Goal: Find specific page/section: Find specific page/section

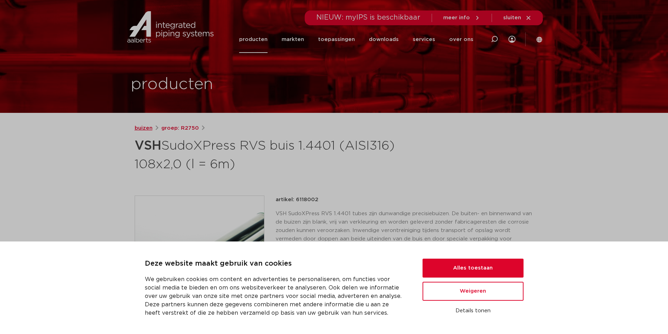
click at [140, 128] on link "buizen" at bounding box center [144, 128] width 18 height 8
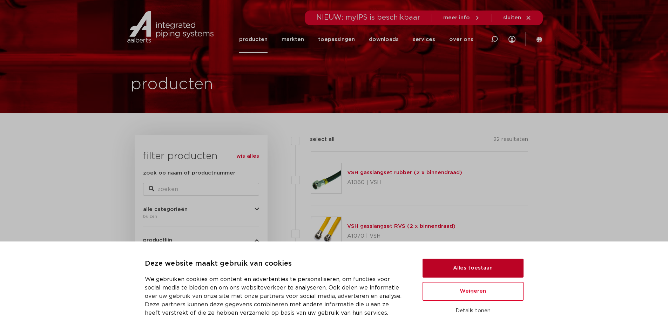
click at [458, 263] on button "Alles toestaan" at bounding box center [473, 268] width 101 height 19
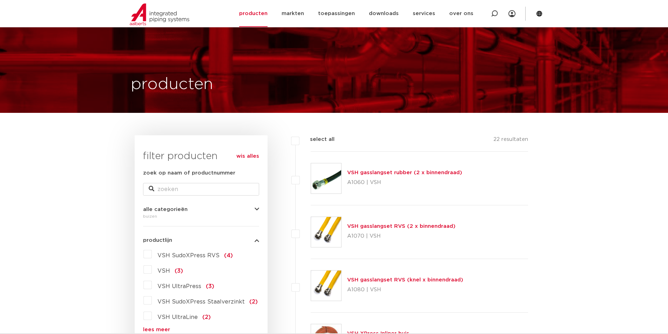
scroll to position [105, 0]
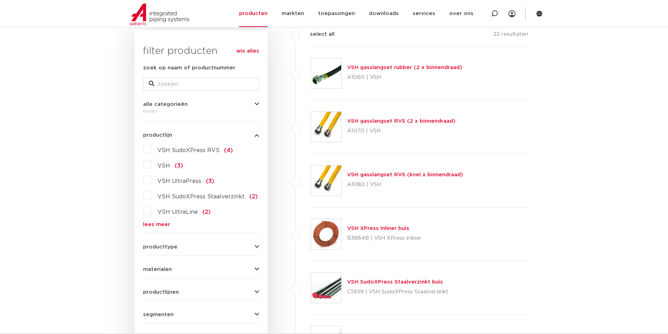
click at [173, 248] on span "producttype" at bounding box center [160, 246] width 34 height 5
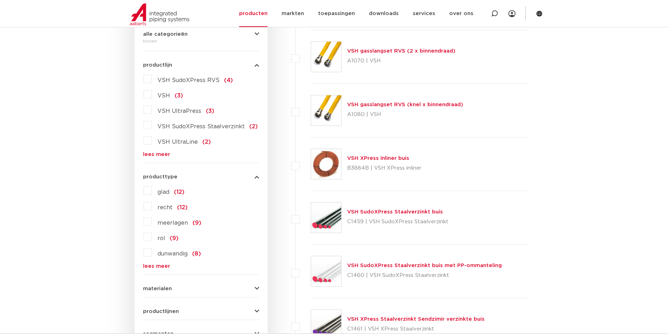
click at [166, 207] on span "recht" at bounding box center [164, 208] width 15 height 6
click at [0, 0] on input "recht (12)" at bounding box center [0, 0] width 0 height 0
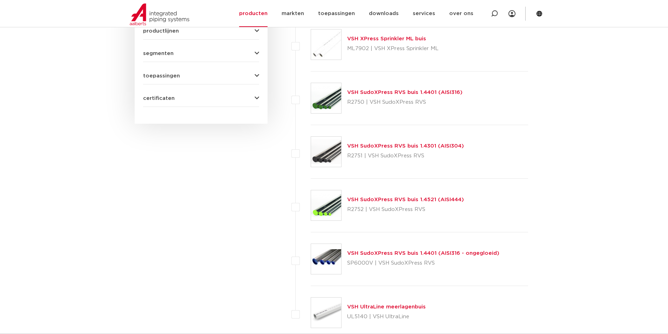
scroll to position [491, 0]
